Goal: Task Accomplishment & Management: Manage account settings

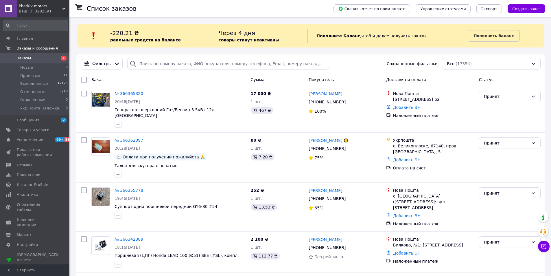
click at [27, 57] on span "Заказы" at bounding box center [24, 58] width 14 height 5
click at [28, 77] on span "Принятые" at bounding box center [30, 75] width 20 height 5
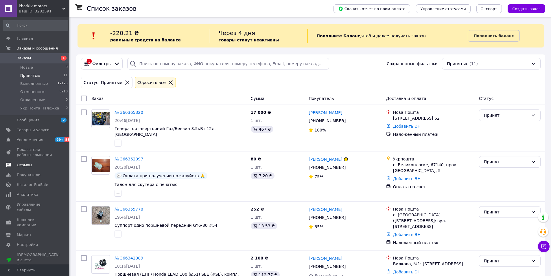
click at [31, 167] on span "Отзывы" at bounding box center [35, 164] width 37 height 5
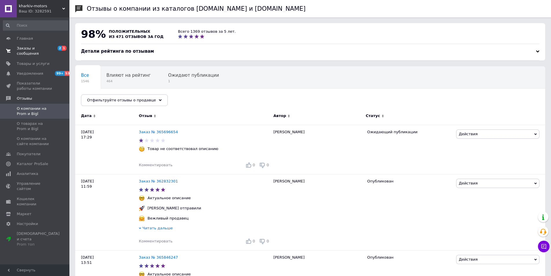
click at [28, 49] on span "Заказы и сообщения" at bounding box center [35, 51] width 37 height 10
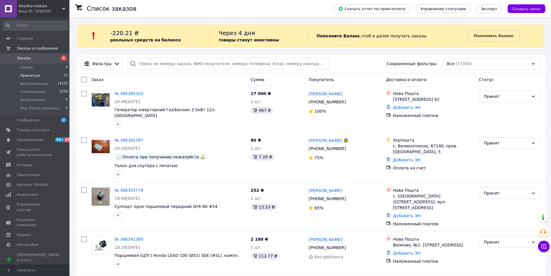
click at [25, 74] on span "Принятые" at bounding box center [30, 75] width 20 height 5
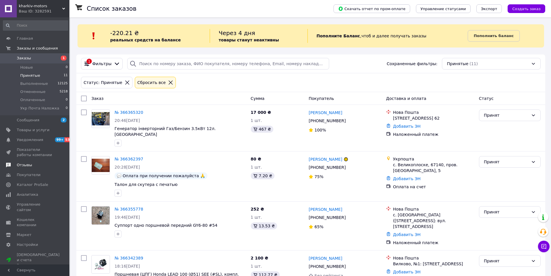
click at [29, 166] on span "Отзывы" at bounding box center [24, 164] width 15 height 5
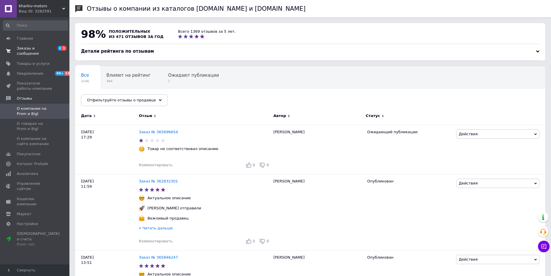
click at [33, 47] on span "Заказы и сообщения" at bounding box center [35, 51] width 37 height 10
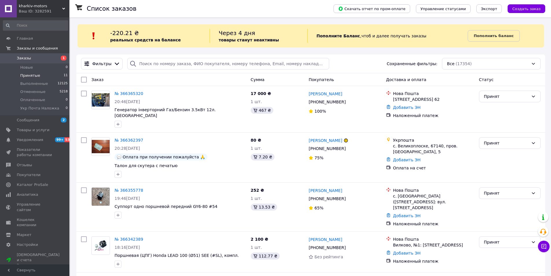
click at [29, 74] on span "Принятые" at bounding box center [30, 75] width 20 height 5
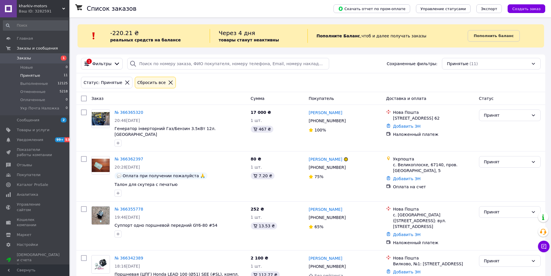
click at [31, 58] on span "Заказы" at bounding box center [35, 58] width 37 height 5
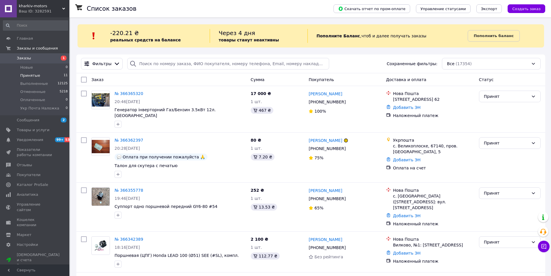
click at [30, 77] on span "Принятые" at bounding box center [30, 75] width 20 height 5
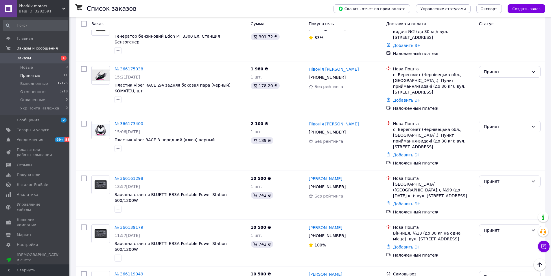
scroll to position [323, 0]
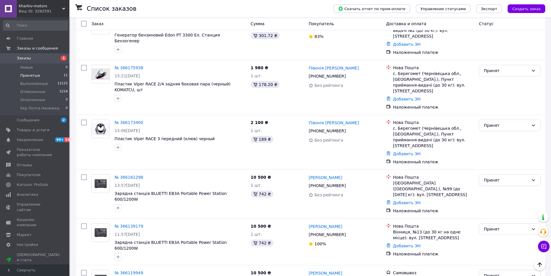
click at [27, 58] on span "Заказы" at bounding box center [24, 58] width 14 height 5
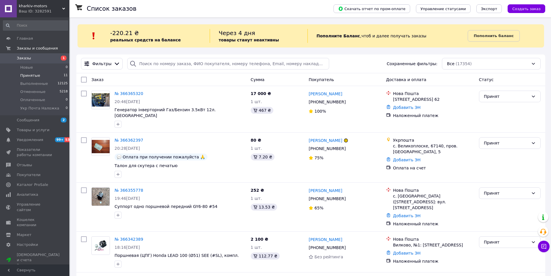
click at [28, 75] on span "Принятые" at bounding box center [30, 75] width 20 height 5
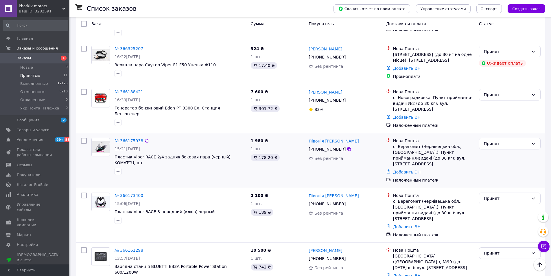
scroll to position [318, 0]
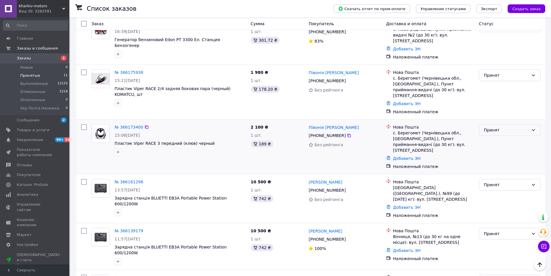
click at [490, 127] on div "Принят" at bounding box center [506, 130] width 45 height 6
click at [492, 132] on li "Отменен" at bounding box center [509, 132] width 61 height 10
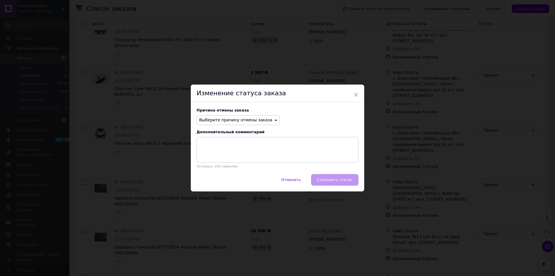
click at [248, 120] on span "Выберите причину отмены заказа" at bounding box center [235, 119] width 73 height 5
click at [233, 155] on li "По просьбе покупателя" at bounding box center [238, 156] width 83 height 8
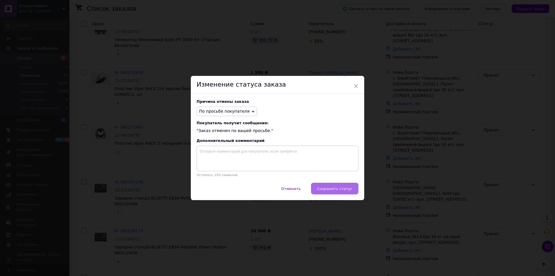
click at [320, 184] on button "Сохранить статус" at bounding box center [334, 188] width 47 height 12
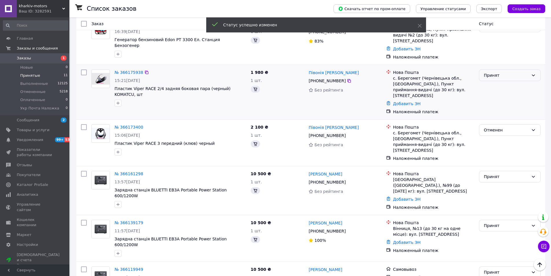
scroll to position [315, 0]
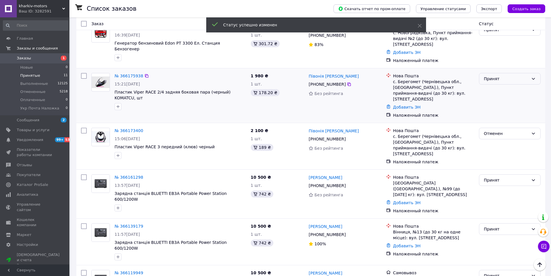
click at [502, 75] on div "Принят" at bounding box center [506, 78] width 45 height 6
click at [495, 87] on li "Отменен" at bounding box center [509, 87] width 61 height 10
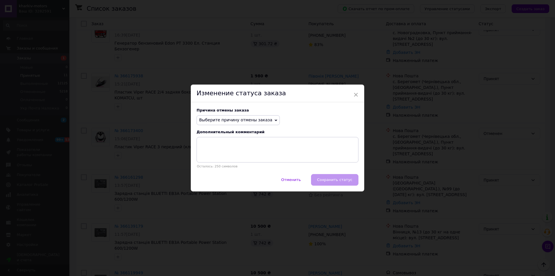
click at [245, 119] on span "Выберите причину отмены заказа" at bounding box center [235, 119] width 73 height 5
click at [229, 157] on li "По просьбе покупателя" at bounding box center [238, 156] width 83 height 8
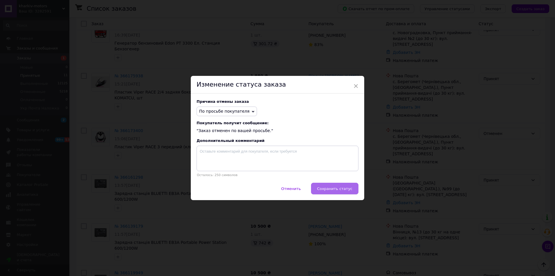
click at [339, 190] on span "Сохранить статус" at bounding box center [334, 188] width 35 height 4
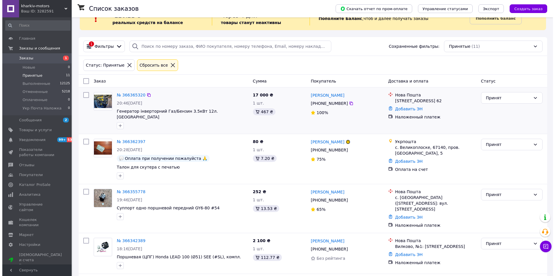
scroll to position [0, 0]
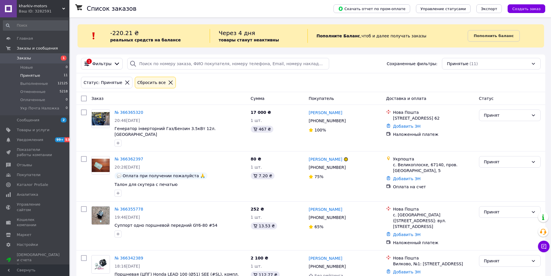
click at [21, 61] on link "Заказы 1" at bounding box center [35, 58] width 71 height 10
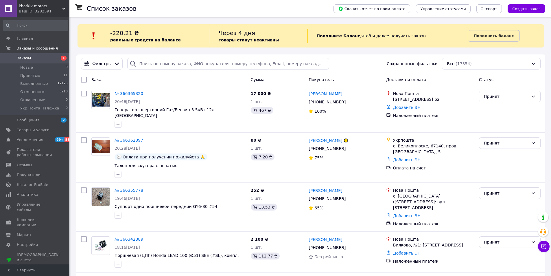
click at [24, 76] on span "Принятые" at bounding box center [30, 75] width 20 height 5
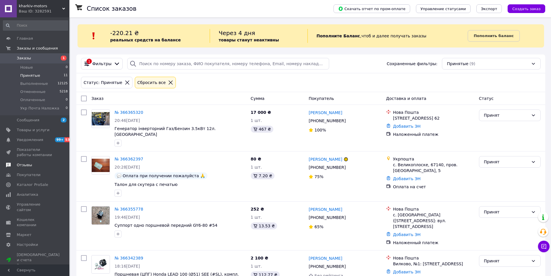
click at [25, 165] on span "Отзывы" at bounding box center [24, 164] width 15 height 5
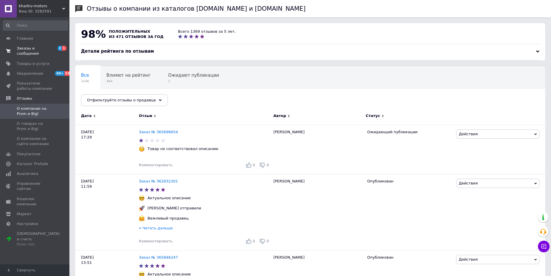
click at [21, 47] on span "Заказы и сообщения" at bounding box center [35, 51] width 37 height 10
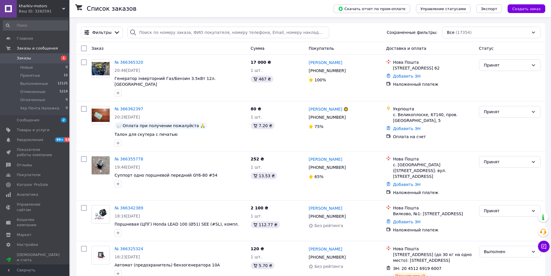
click at [23, 60] on span "Заказы" at bounding box center [24, 58] width 14 height 5
click at [29, 75] on span "Принятые" at bounding box center [30, 75] width 20 height 5
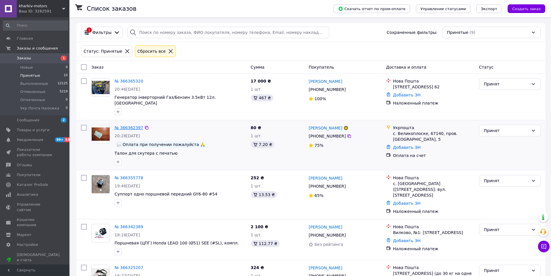
click at [131, 125] on link "№ 366362397" at bounding box center [129, 127] width 29 height 5
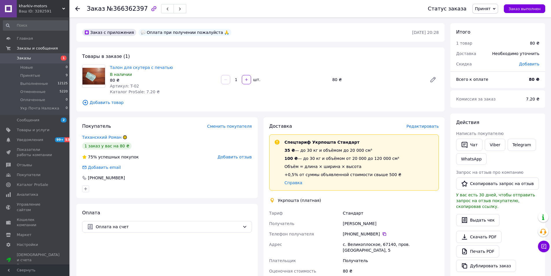
click at [428, 127] on span "Редактировать" at bounding box center [422, 126] width 32 height 5
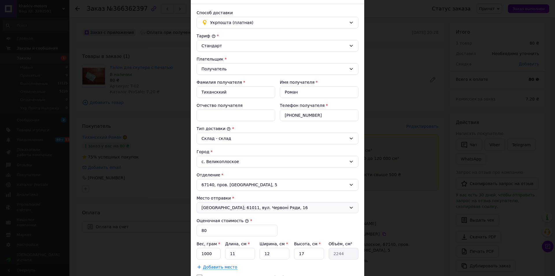
scroll to position [87, 0]
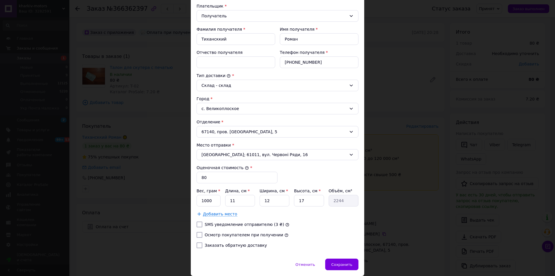
click at [207, 234] on label "Осмотр покупателем при получении" at bounding box center [244, 234] width 79 height 5
click at [202, 234] on input "Осмотр покупателем при получении" at bounding box center [200, 235] width 6 height 6
checkbox input "true"
click at [206, 248] on div "[PERSON_NAME] * Стандарт Плательщик * Получатель Фамилия получателя * Тиханскки…" at bounding box center [278, 116] width 162 height 272
click at [206, 247] on label "Заказать обратную доставку" at bounding box center [236, 245] width 62 height 5
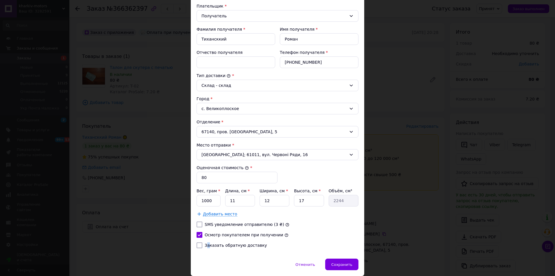
click at [202, 247] on input "Заказать обратную доставку" at bounding box center [200, 245] width 6 height 6
checkbox input "true"
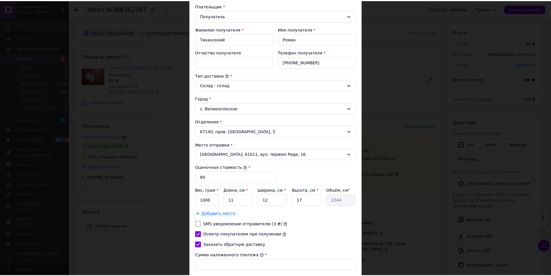
scroll to position [145, 0]
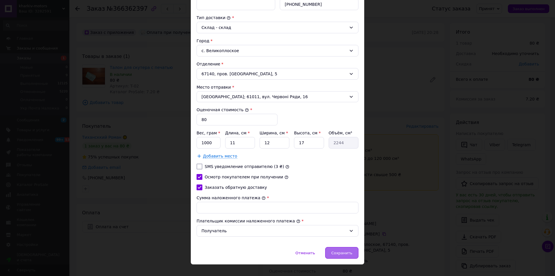
click at [344, 250] on span "Сохранить" at bounding box center [341, 252] width 21 height 4
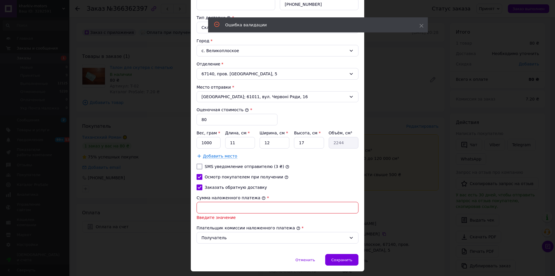
click at [252, 209] on input "Сумма наложенного платежа" at bounding box center [278, 208] width 162 height 12
type input "80"
click at [337, 259] on span "Сохранить" at bounding box center [341, 259] width 21 height 4
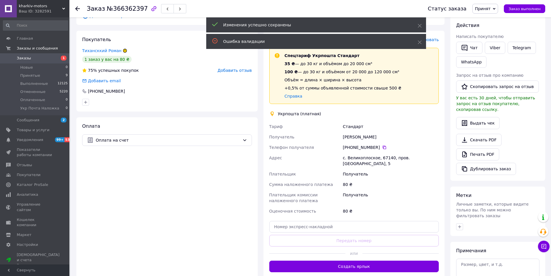
scroll to position [87, 0]
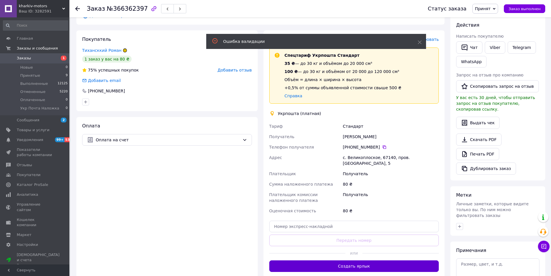
click at [352, 262] on button "Создать ярлык" at bounding box center [354, 266] width 170 height 12
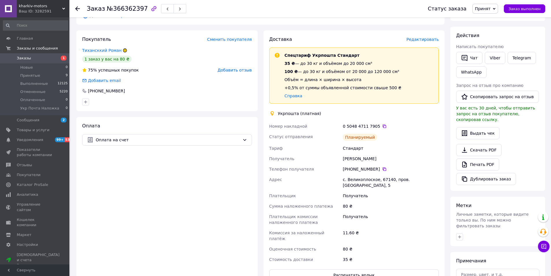
scroll to position [58, 0]
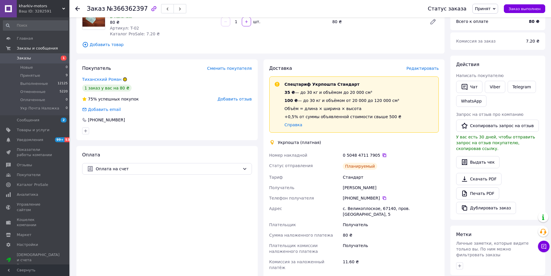
click at [382, 155] on icon at bounding box center [384, 155] width 5 height 5
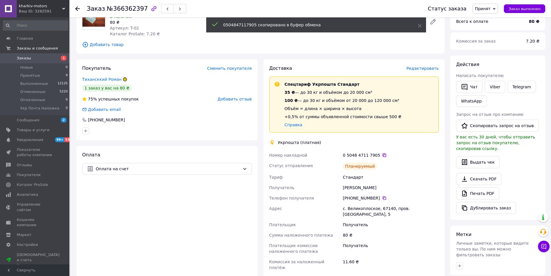
click at [382, 155] on icon at bounding box center [384, 155] width 5 height 5
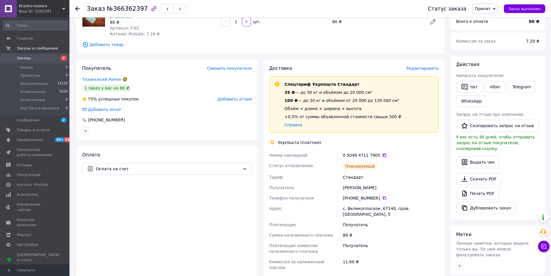
click at [382, 154] on icon at bounding box center [384, 155] width 5 height 5
click at [533, 12] on button "Заказ выполнен" at bounding box center [524, 8] width 41 height 9
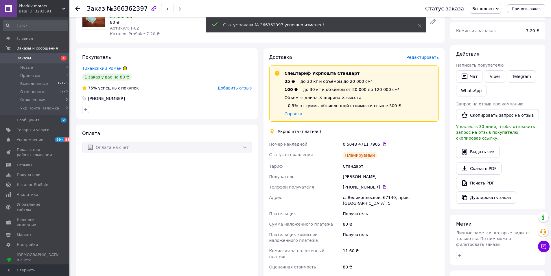
click at [20, 56] on span "Заказы" at bounding box center [24, 58] width 14 height 5
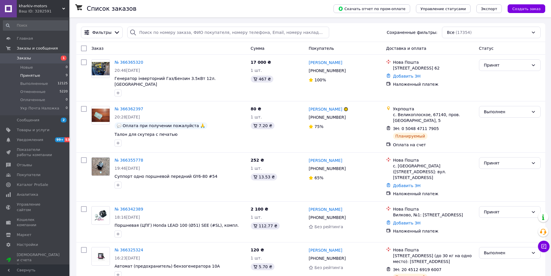
click at [31, 75] on span "Принятые" at bounding box center [30, 75] width 20 height 5
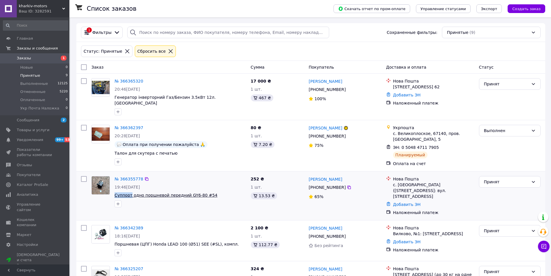
drag, startPoint x: 114, startPoint y: 193, endPoint x: 130, endPoint y: 192, distance: 16.3
click at [130, 192] on div "№ 366355778 19:46[DATE] Суппорт одно поршневой передний GY6-80 #54" at bounding box center [180, 191] width 136 height 36
copy span "Суппорт"
click at [347, 185] on icon at bounding box center [349, 187] width 5 height 5
drag, startPoint x: 347, startPoint y: 174, endPoint x: 325, endPoint y: 178, distance: 22.0
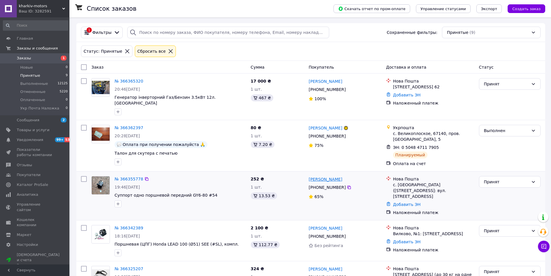
click at [325, 178] on div "[PERSON_NAME]" at bounding box center [345, 178] width 74 height 7
copy link "[PERSON_NAME]"
drag, startPoint x: 308, startPoint y: 177, endPoint x: 323, endPoint y: 176, distance: 14.5
click at [323, 176] on div "[PERSON_NAME]" at bounding box center [325, 178] width 35 height 7
copy link "[PERSON_NAME]"
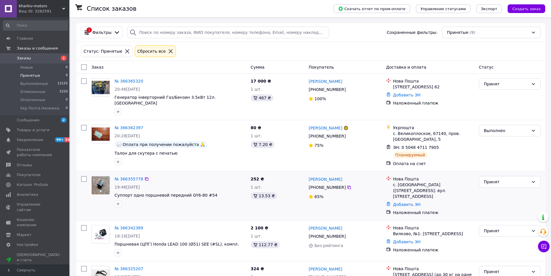
click at [402, 182] on div "с. [GEOGRAPHIC_DATA] ([STREET_ADDRESS]: вул. [STREET_ADDRESS]" at bounding box center [433, 190] width 81 height 17
copy div "Махнівка"
click at [130, 176] on link "№ 366355778" at bounding box center [129, 178] width 29 height 5
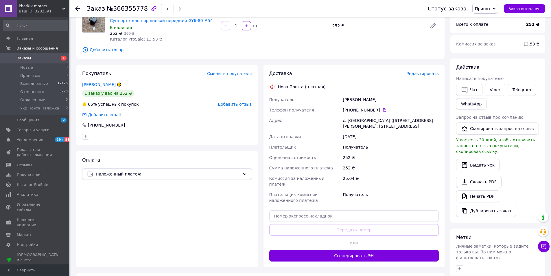
scroll to position [57, 0]
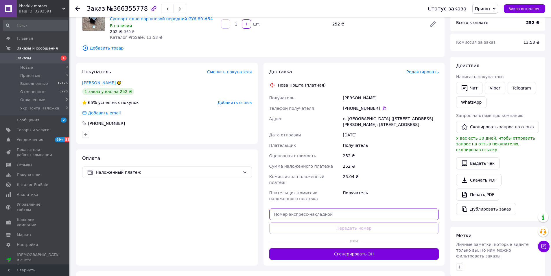
click at [298, 208] on input "text" at bounding box center [354, 214] width 170 height 12
paste input "20451269283242"
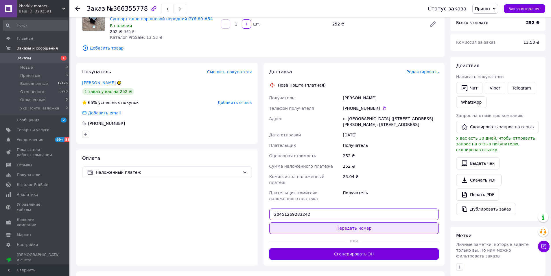
type input "20451269283242"
click at [331, 222] on button "Передать номер" at bounding box center [354, 228] width 170 height 12
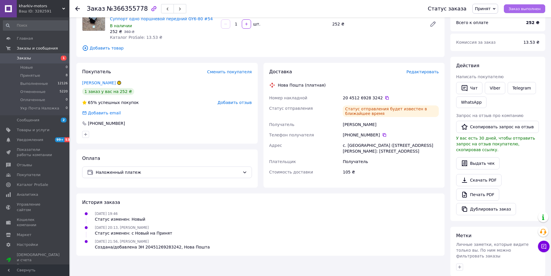
click at [523, 11] on button "Заказ выполнен" at bounding box center [524, 8] width 41 height 9
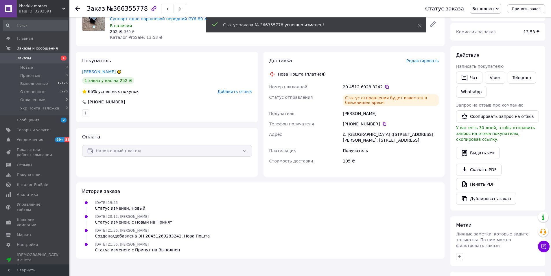
click at [19, 58] on span "Заказы" at bounding box center [24, 58] width 14 height 5
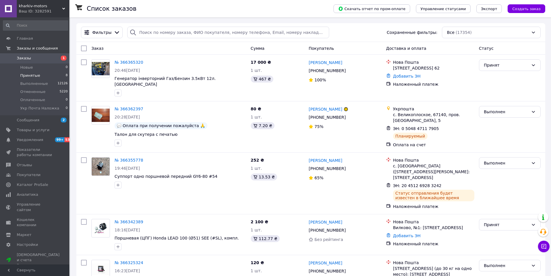
click at [27, 75] on span "Принятые" at bounding box center [30, 75] width 20 height 5
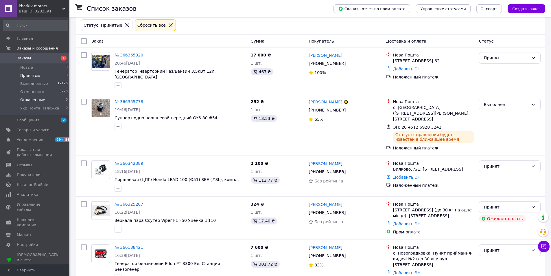
scroll to position [58, 0]
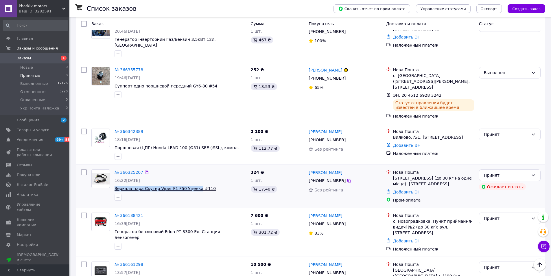
drag, startPoint x: 114, startPoint y: 180, endPoint x: 190, endPoint y: 178, distance: 75.8
click at [190, 178] on div "№ 366325207 16:22[DATE] Зеркала пара Скутер Viper F1 F50 Уценка #110" at bounding box center [180, 185] width 136 height 36
copy span "Зеркала пара Скутер Viper F1 F50 Уценка"
click at [347, 178] on icon at bounding box center [349, 180] width 5 height 5
drag, startPoint x: 344, startPoint y: 161, endPoint x: 325, endPoint y: 165, distance: 19.2
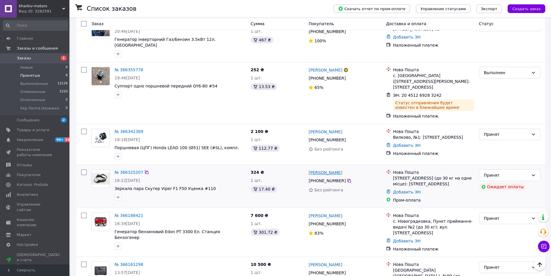
click at [325, 169] on div "[PERSON_NAME]" at bounding box center [345, 172] width 74 height 7
copy link "Зазимок"
drag, startPoint x: 307, startPoint y: 164, endPoint x: 323, endPoint y: 163, distance: 15.6
click at [323, 167] on div "[PERSON_NAME] [PHONE_NUMBER] Без рейтинга" at bounding box center [344, 186] width 77 height 38
copy link "[PERSON_NAME]"
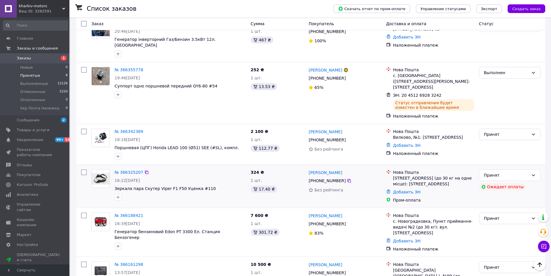
click at [395, 175] on div "[STREET_ADDRESS] (до 30 кг на одне місце): [STREET_ADDRESS]" at bounding box center [433, 181] width 81 height 12
copy div "[GEOGRAPHIC_DATA]"
click at [124, 170] on link "№ 366325207" at bounding box center [129, 172] width 29 height 5
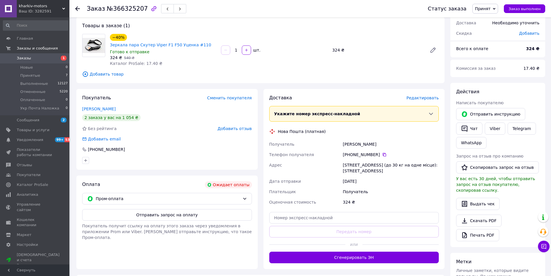
scroll to position [58, 0]
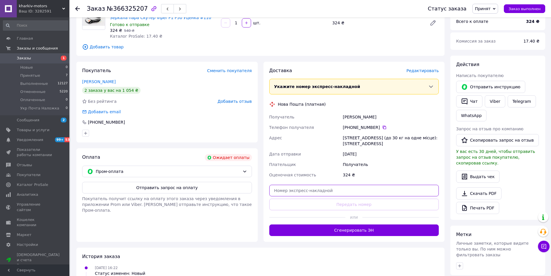
click at [302, 185] on input "text" at bounding box center [354, 190] width 170 height 12
paste input "20451269283626"
type input "20451269283626"
click at [186, 168] on span "Пром-оплата" at bounding box center [168, 171] width 144 height 6
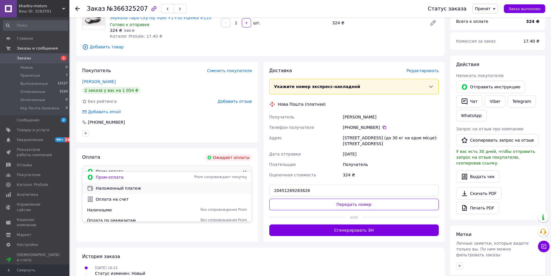
click at [121, 189] on span "Наложенный платеж" at bounding box center [171, 188] width 151 height 6
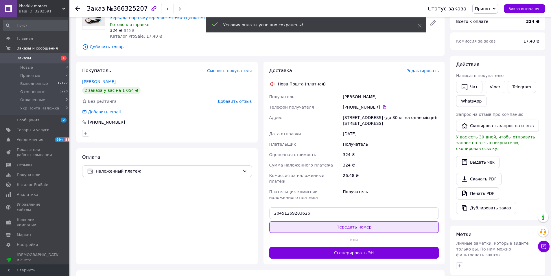
click at [348, 221] on button "Передать номер" at bounding box center [354, 227] width 170 height 12
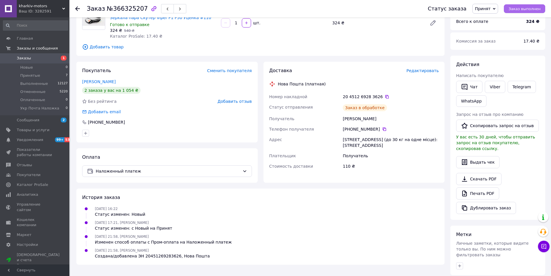
click at [525, 10] on span "Заказ выполнен" at bounding box center [524, 9] width 32 height 4
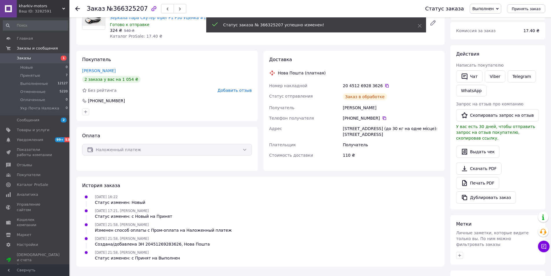
click at [23, 59] on span "Заказы" at bounding box center [24, 58] width 14 height 5
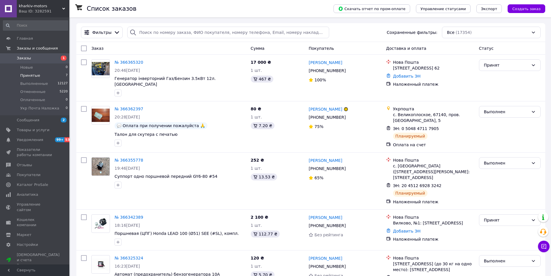
click at [29, 76] on span "Принятые" at bounding box center [30, 75] width 20 height 5
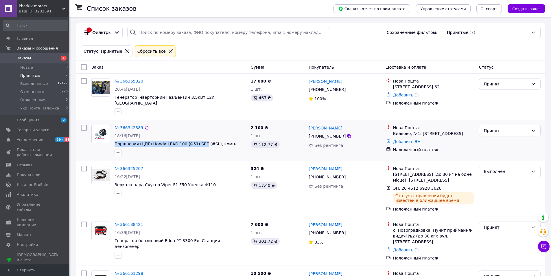
drag, startPoint x: 114, startPoint y: 141, endPoint x: 196, endPoint y: 139, distance: 82.4
click at [196, 139] on div "№ 366342389 18:16[DATE] Поршневая (ЦПГ) Honda LEAD 100 (Ø51) SEE (#SL), компл." at bounding box center [180, 140] width 136 height 36
copy span "Поршневая (ЦПГ) Honda LEAD 100 (Ø51) SEE"
click at [347, 134] on icon at bounding box center [348, 135] width 3 height 3
drag, startPoint x: 332, startPoint y: 126, endPoint x: 325, endPoint y: 127, distance: 7.0
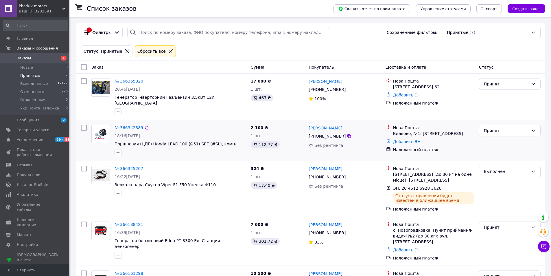
click at [325, 127] on div "[PERSON_NAME]" at bounding box center [345, 127] width 74 height 7
copy link "Корпусов"
drag, startPoint x: 308, startPoint y: 126, endPoint x: 323, endPoint y: 125, distance: 14.8
click at [323, 125] on div "[PERSON_NAME]" at bounding box center [325, 127] width 35 height 7
click at [399, 130] on div "Вилково, №1: [STREET_ADDRESS]" at bounding box center [433, 133] width 81 height 6
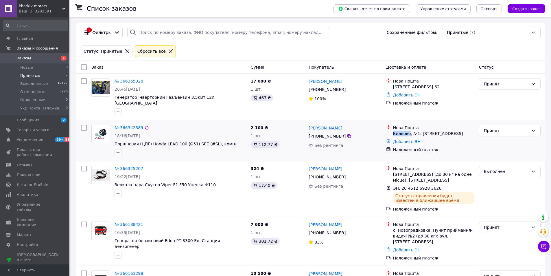
click at [399, 130] on div "Вилково, №1: [STREET_ADDRESS]" at bounding box center [433, 133] width 81 height 6
click at [122, 124] on div "№ 366342389" at bounding box center [129, 127] width 30 height 7
click at [123, 125] on link "№ 366342389" at bounding box center [129, 127] width 29 height 5
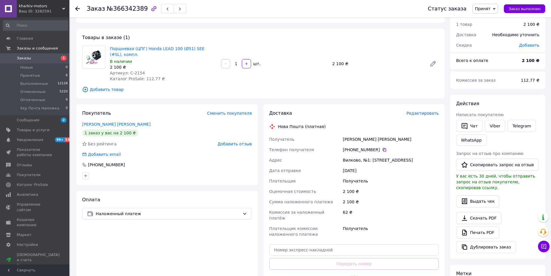
scroll to position [29, 0]
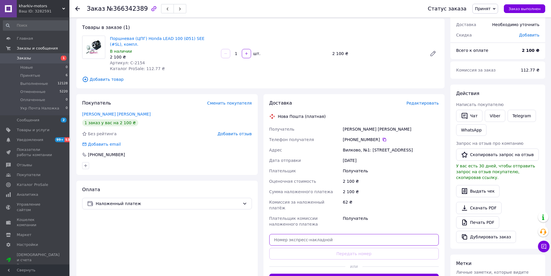
click at [320, 235] on input "text" at bounding box center [354, 240] width 170 height 12
paste input "20451269284003"
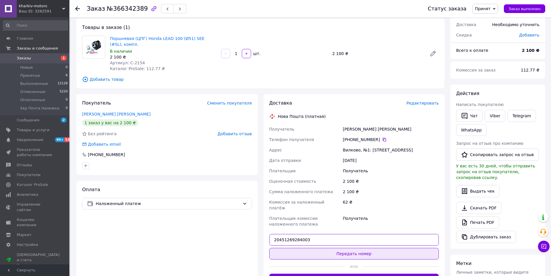
type input "20451269284003"
click at [356, 248] on button "Передать номер" at bounding box center [354, 254] width 170 height 12
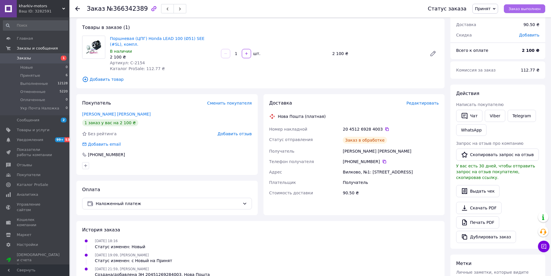
click at [522, 9] on span "Заказ выполнен" at bounding box center [524, 9] width 32 height 4
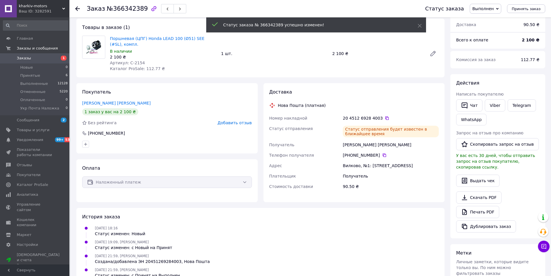
click at [28, 58] on span "Заказы" at bounding box center [24, 58] width 14 height 5
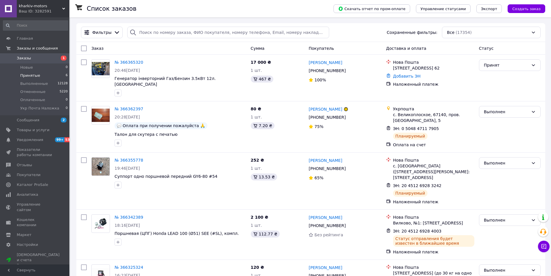
click at [30, 75] on span "Принятые" at bounding box center [30, 75] width 20 height 5
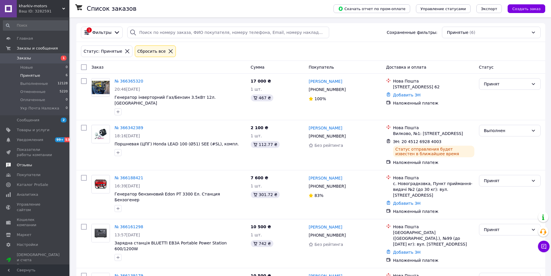
click at [29, 166] on span "Отзывы" at bounding box center [24, 164] width 15 height 5
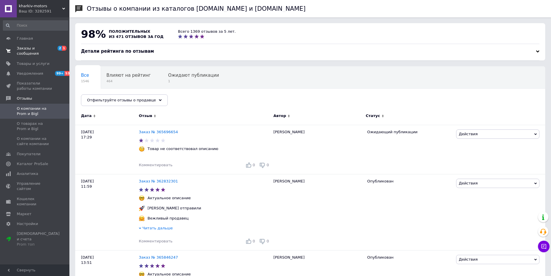
click at [34, 46] on span "Заказы и сообщения" at bounding box center [35, 51] width 37 height 10
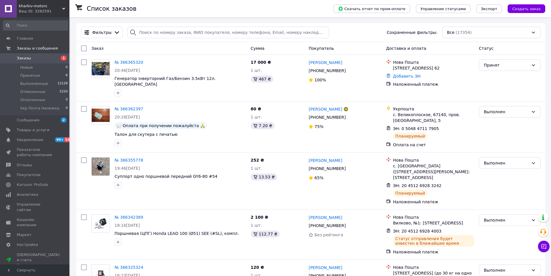
click at [30, 60] on span "Заказы" at bounding box center [35, 58] width 37 height 5
click at [27, 76] on span "Принятые" at bounding box center [30, 75] width 20 height 5
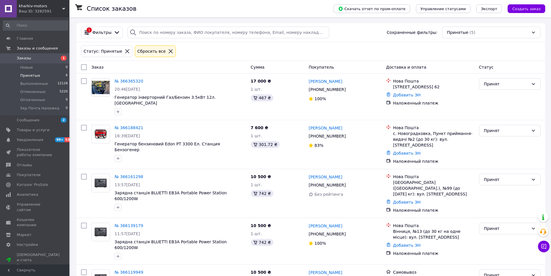
click at [28, 60] on span "Заказы" at bounding box center [24, 58] width 14 height 5
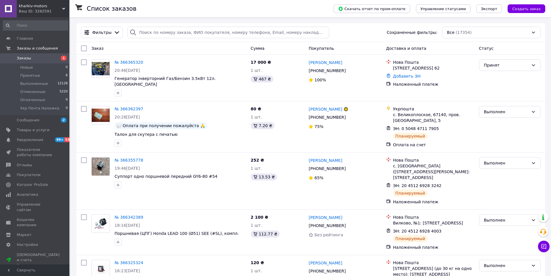
click at [29, 77] on span "Принятые" at bounding box center [30, 75] width 20 height 5
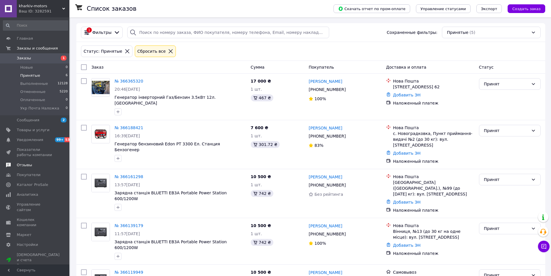
click at [21, 163] on span "Отзывы" at bounding box center [24, 164] width 15 height 5
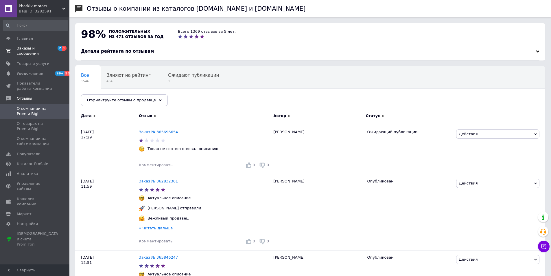
click at [24, 46] on span "Заказы и сообщения" at bounding box center [35, 51] width 37 height 10
